Goal: Book appointment/travel/reservation

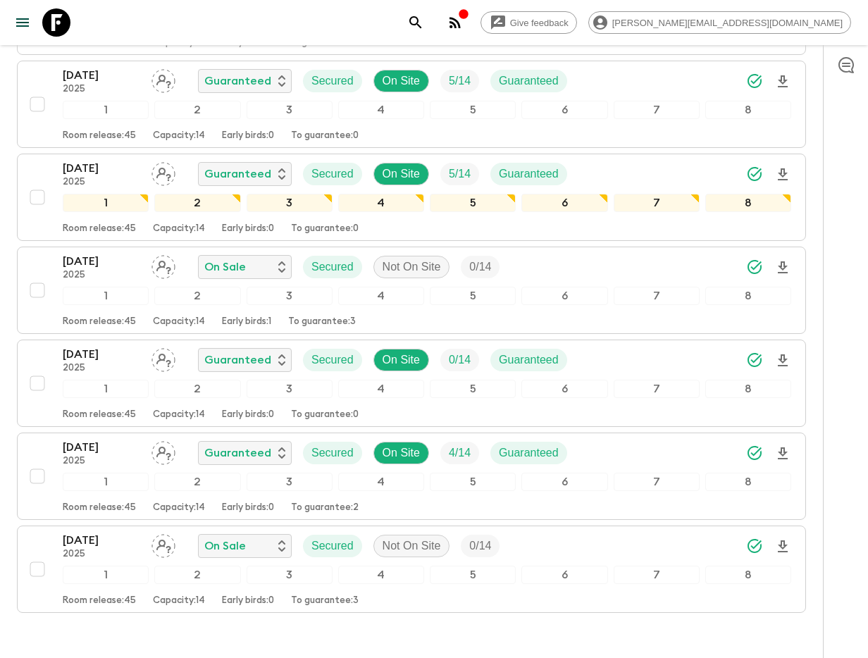
click at [424, 20] on icon "search adventures" at bounding box center [415, 22] width 17 height 17
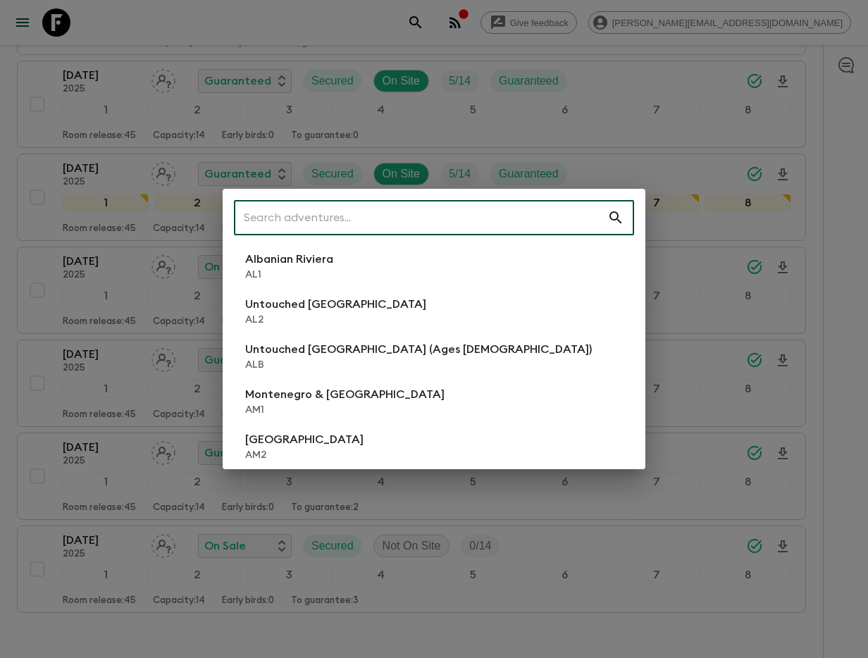
scroll to position [425, 0]
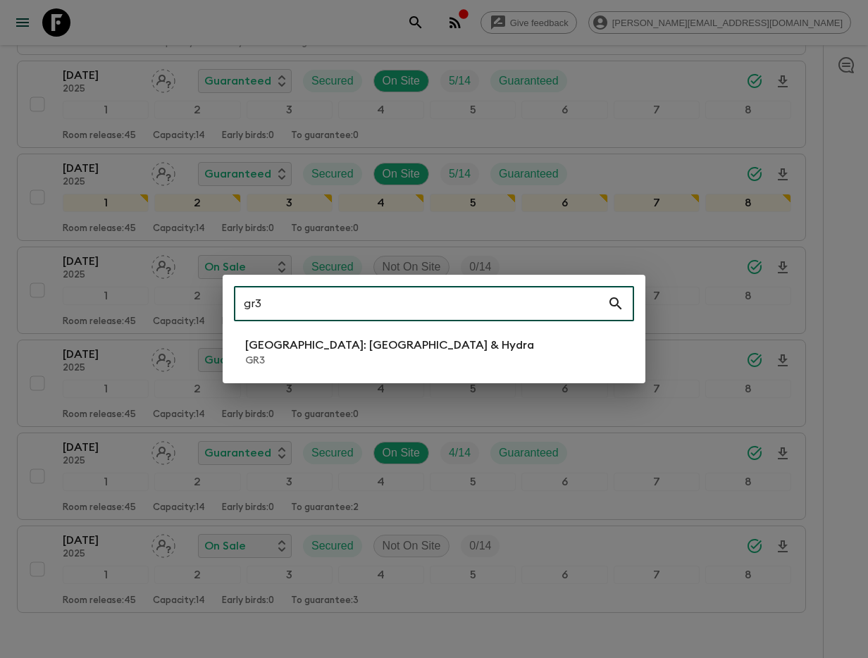
type input "gr3"
click at [331, 354] on p "GR3" at bounding box center [389, 361] width 289 height 14
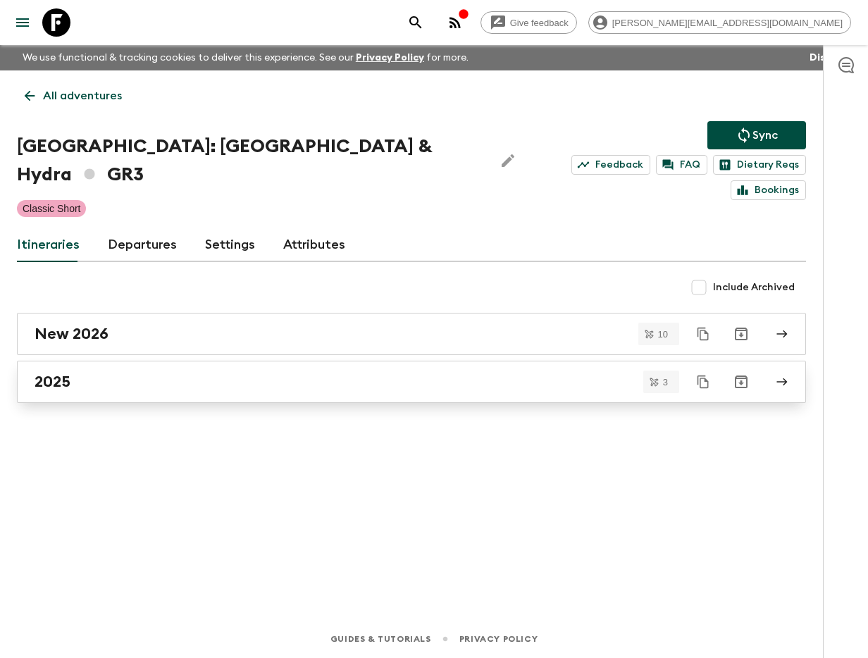
click at [306, 373] on div "2025" at bounding box center [398, 382] width 727 height 18
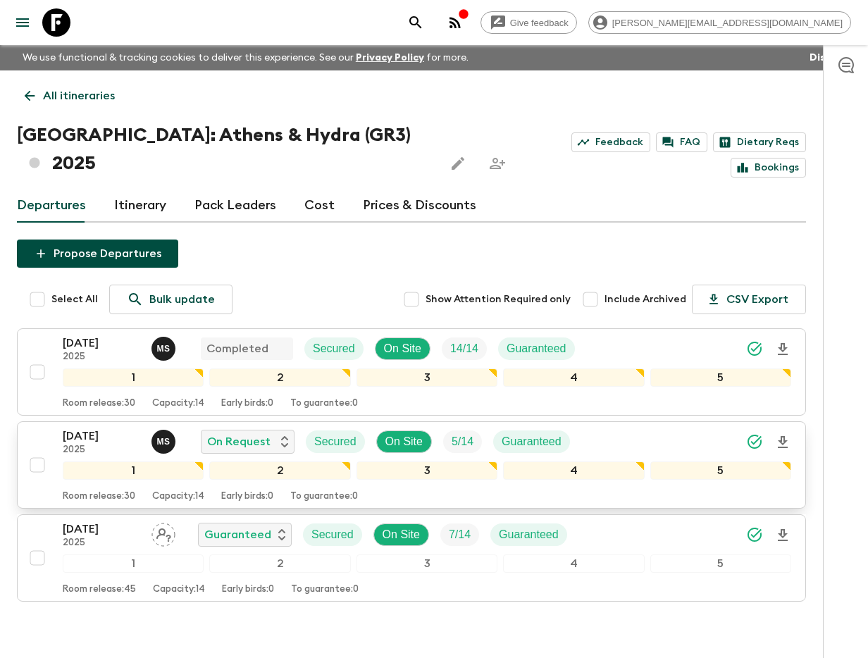
scroll to position [6, 0]
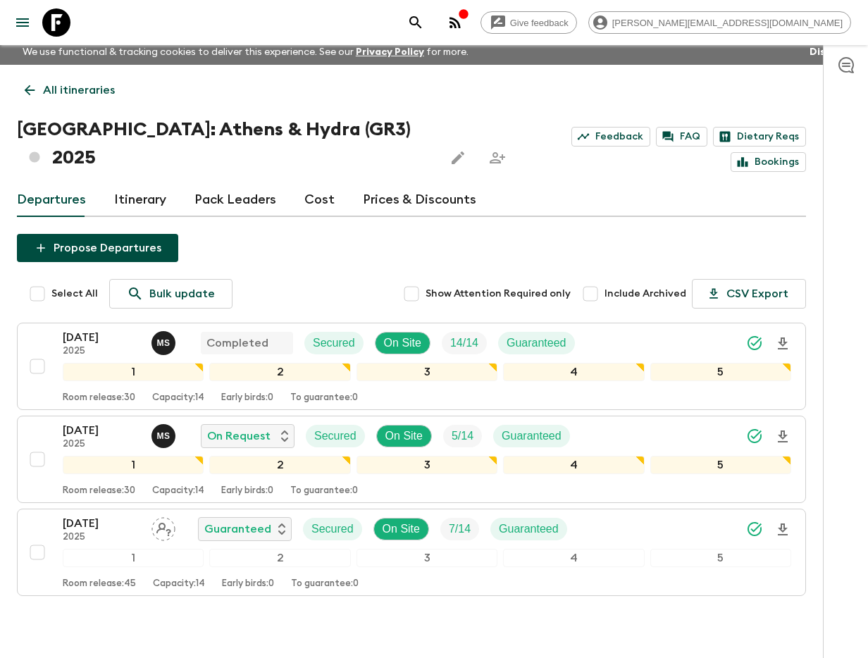
click at [430, 29] on button "search adventures" at bounding box center [416, 22] width 28 height 28
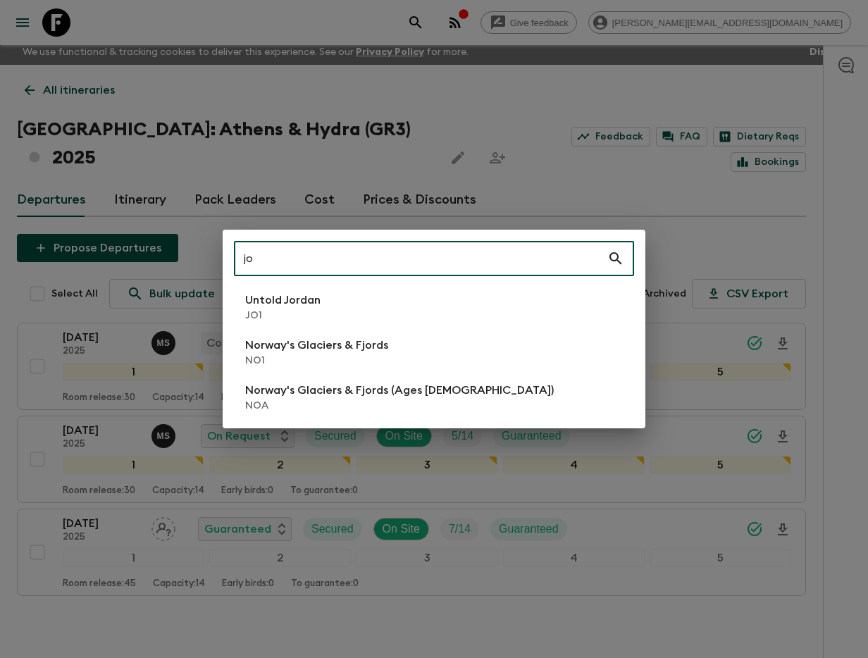
type input "jo1"
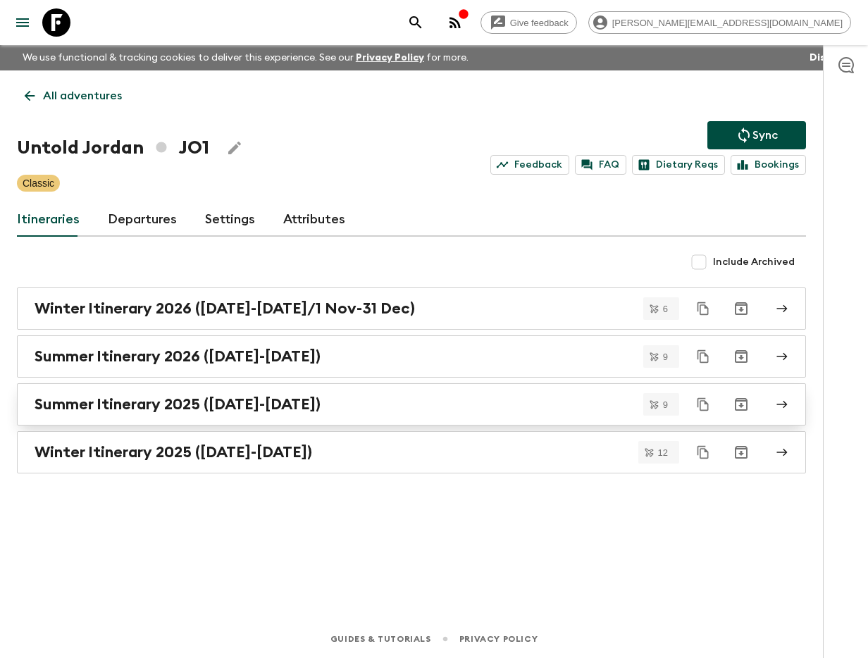
click at [217, 396] on h2 "Summer Itinerary 2025 ([DATE]-[DATE])" at bounding box center [178, 404] width 286 height 18
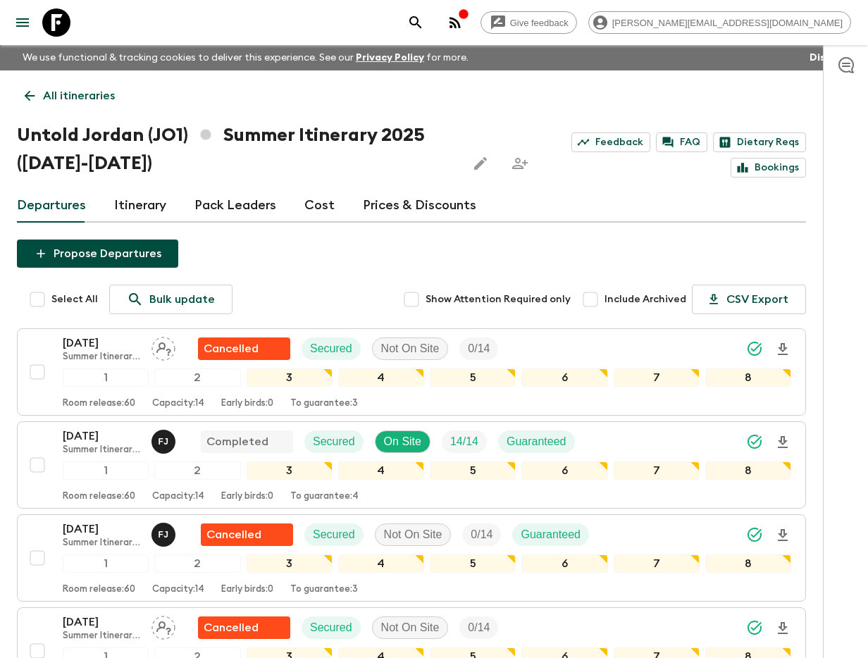
click at [424, 18] on icon "search adventures" at bounding box center [415, 22] width 17 height 17
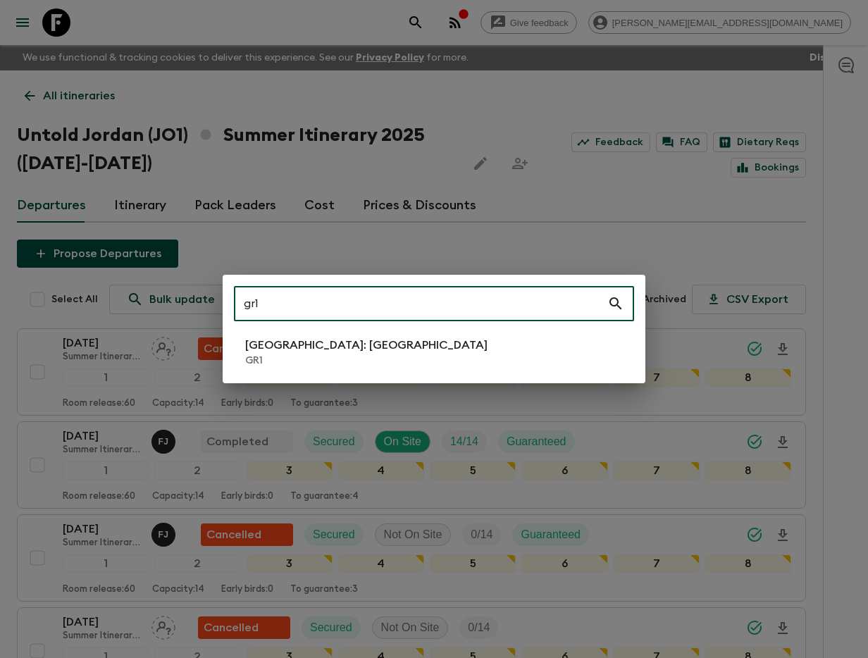
type input "gr1"
drag, startPoint x: 326, startPoint y: 345, endPoint x: 817, endPoint y: 342, distance: 491.0
click at [326, 345] on p "[GEOGRAPHIC_DATA]: [GEOGRAPHIC_DATA]" at bounding box center [366, 345] width 242 height 17
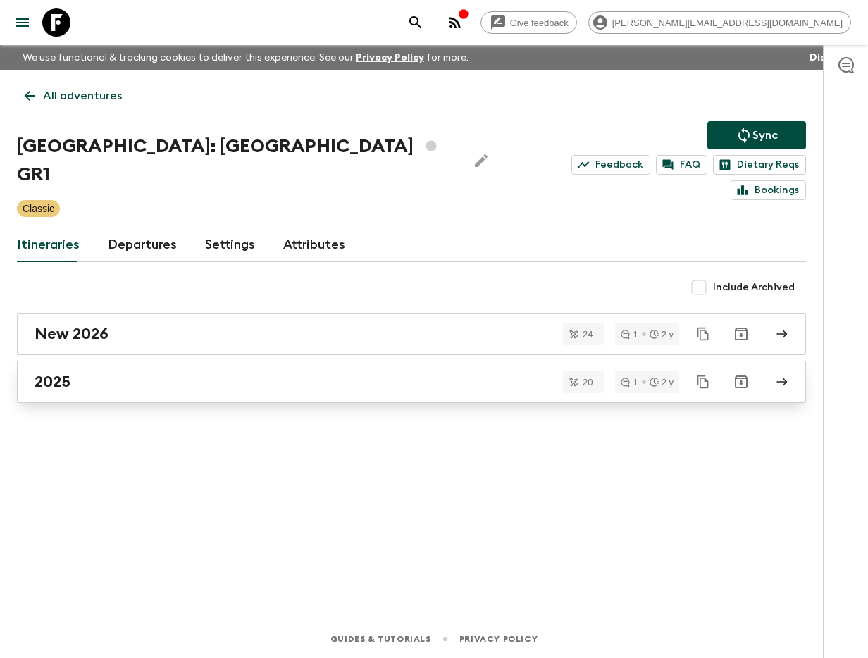
click at [239, 373] on div "2025" at bounding box center [398, 382] width 727 height 18
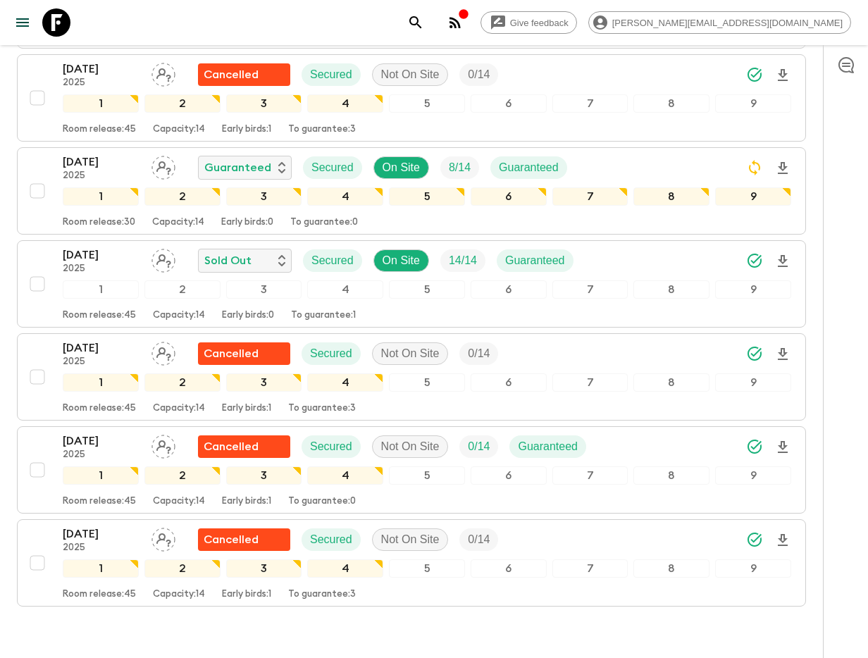
scroll to position [1624, 0]
